Goal: Transaction & Acquisition: Purchase product/service

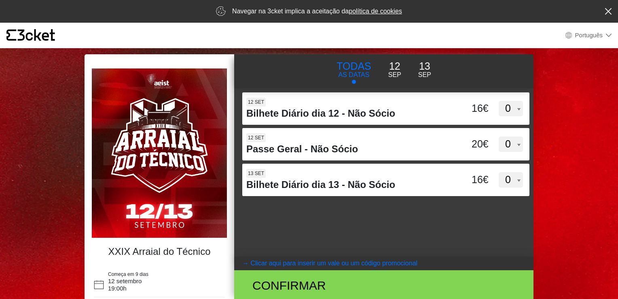
select select "pt_PT"
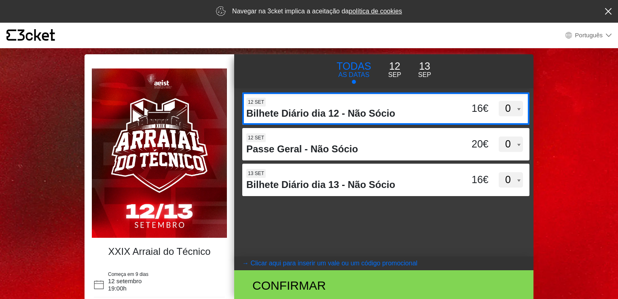
click at [504, 108] on select "0 1 2 3 4 5 6 7 8 9 10 11 12 13 14 15" at bounding box center [511, 108] width 24 height 15
select select "1"
click at [499, 101] on select "0 1 2 3 4 5 6 7 8 9 10 11 12 13 14 15" at bounding box center [511, 108] width 24 height 15
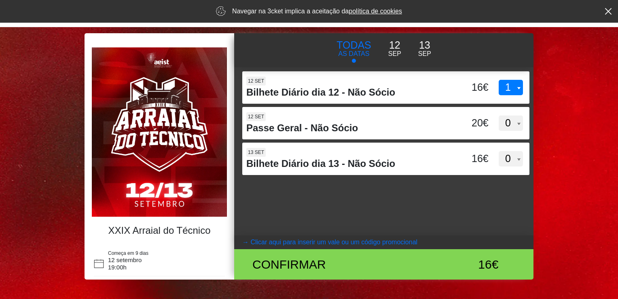
scroll to position [22, 0]
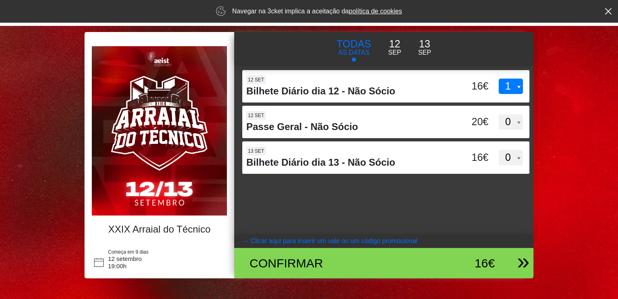
click at [389, 254] on div "Confirmar" at bounding box center [335, 263] width 183 height 18
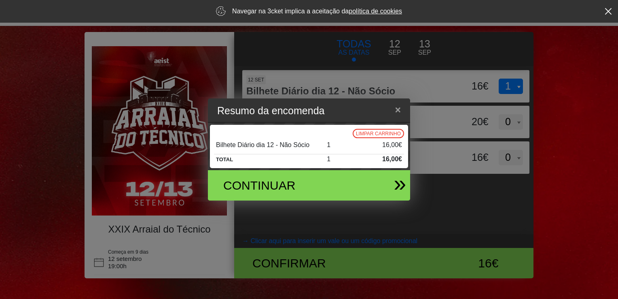
click at [303, 188] on div "Continuar" at bounding box center [276, 185] width 118 height 18
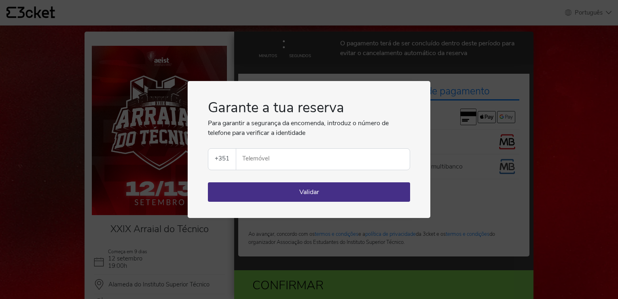
select select "pt_PT"
click at [325, 161] on input "Telemóvel" at bounding box center [326, 159] width 167 height 21
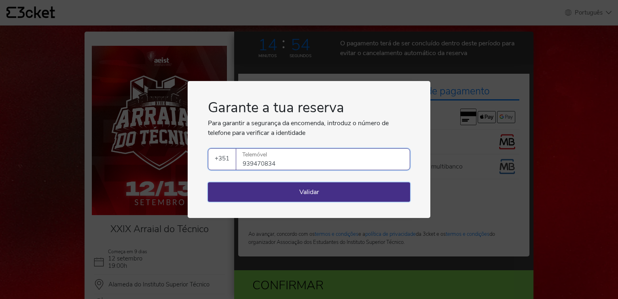
type input "939470834"
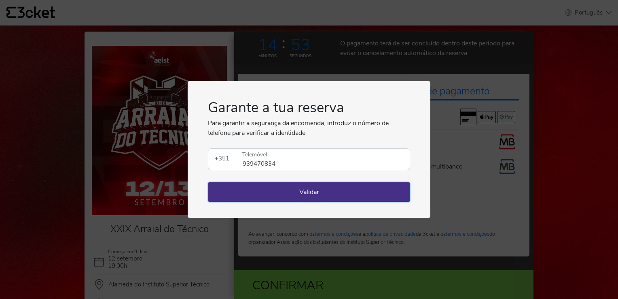
click at [325, 187] on button "Validar" at bounding box center [309, 191] width 202 height 19
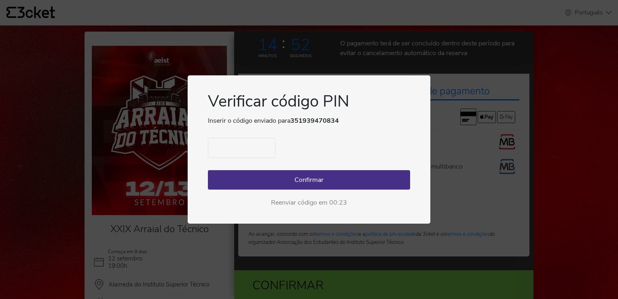
click at [254, 156] on input "text" at bounding box center [242, 148] width 68 height 20
type input "3048"
click at [278, 180] on button "Confirmar" at bounding box center [309, 179] width 202 height 19
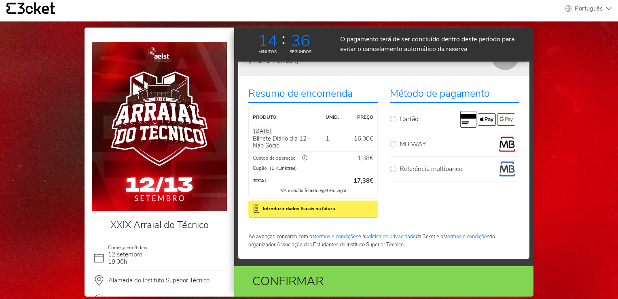
scroll to position [4, 0]
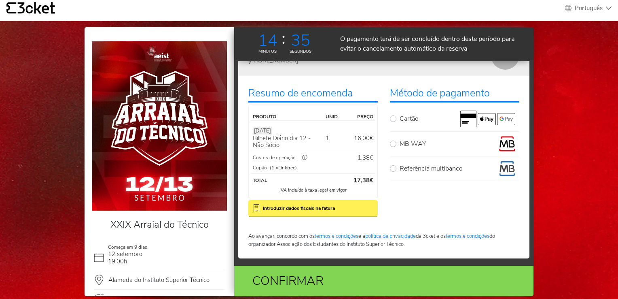
click at [392, 148] on div "MB WAY" at bounding box center [455, 144] width 130 height 16
click at [400, 142] on label "MB WAY" at bounding box center [460, 144] width 120 height 16
click at [400, 141] on input "MB WAY" at bounding box center [402, 138] width 5 height 5
radio input "true"
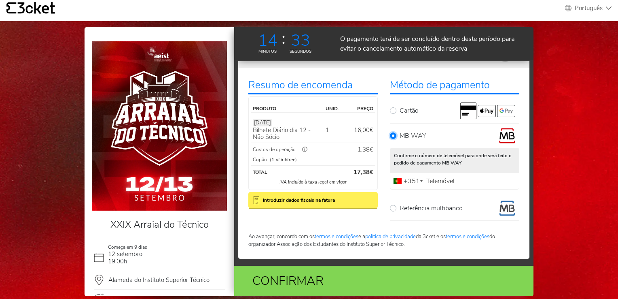
scroll to position [42, 0]
click at [437, 178] on label "Telemóvel" at bounding box center [441, 180] width 32 height 5
click at [437, 178] on input "Telemóvel" at bounding box center [455, 180] width 130 height 17
type input "939470834"
click at [319, 278] on div "Confirmar" at bounding box center [335, 281] width 183 height 18
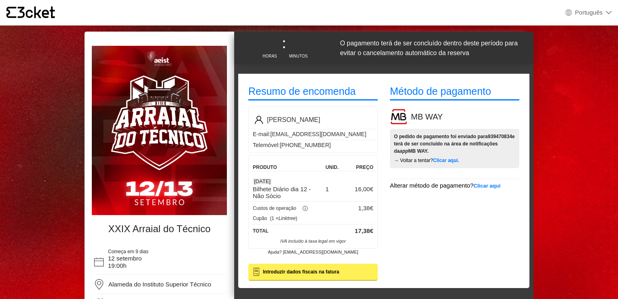
select select "pt_PT"
